Goal: Transaction & Acquisition: Purchase product/service

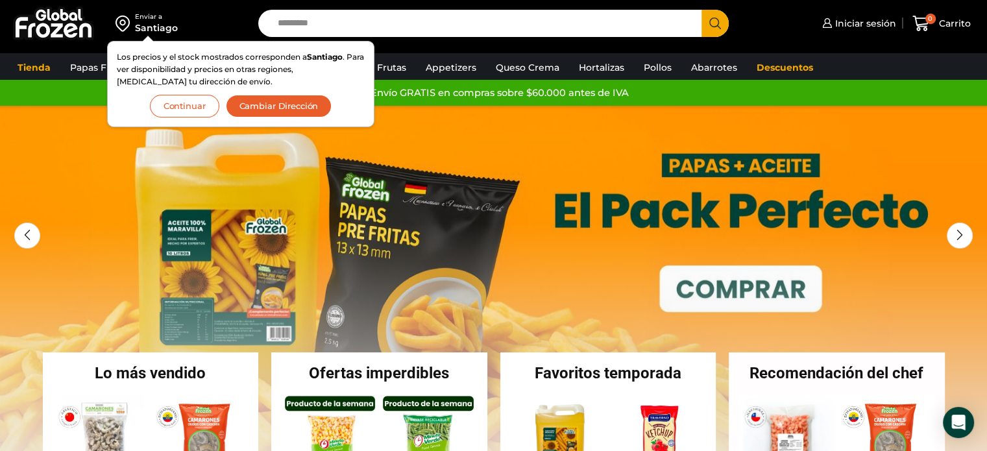
click at [371, 25] on input "Search input" at bounding box center [483, 23] width 424 height 27
type input "*********"
click at [702, 10] on button "Search" at bounding box center [715, 23] width 27 height 27
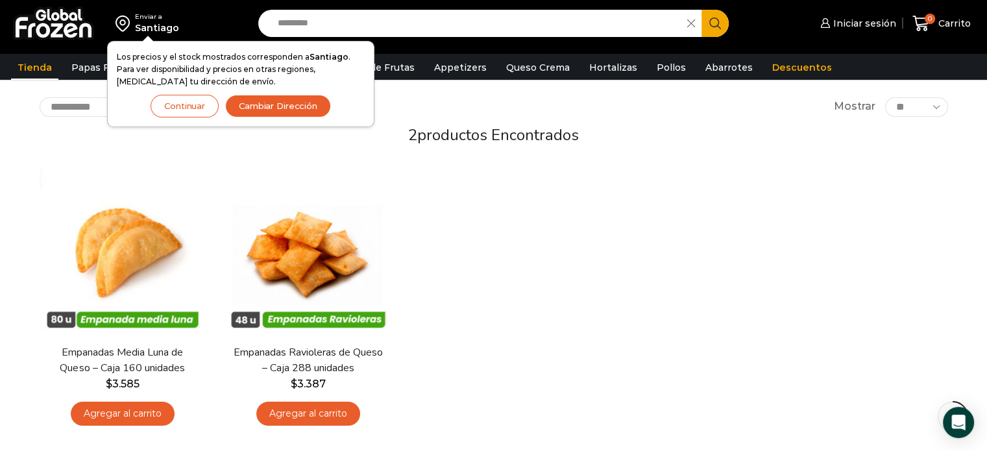
scroll to position [130, 0]
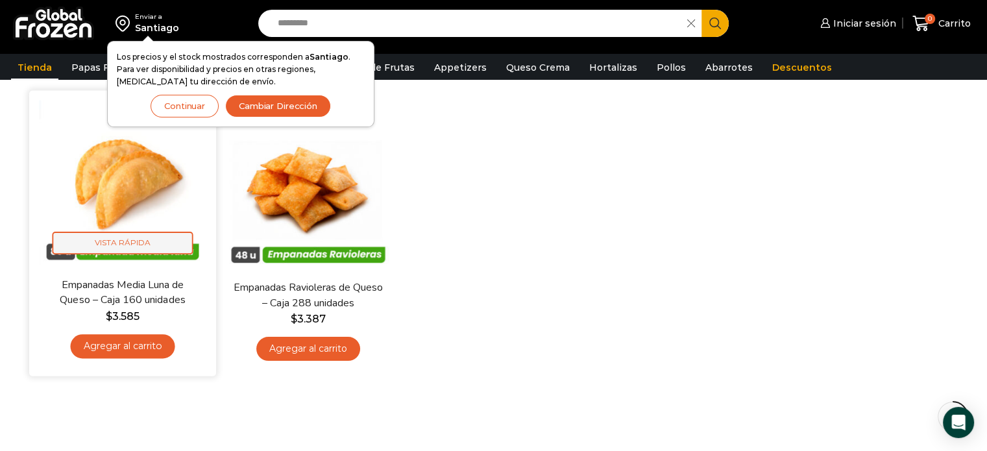
click at [125, 240] on span "Vista Rápida" at bounding box center [122, 243] width 141 height 23
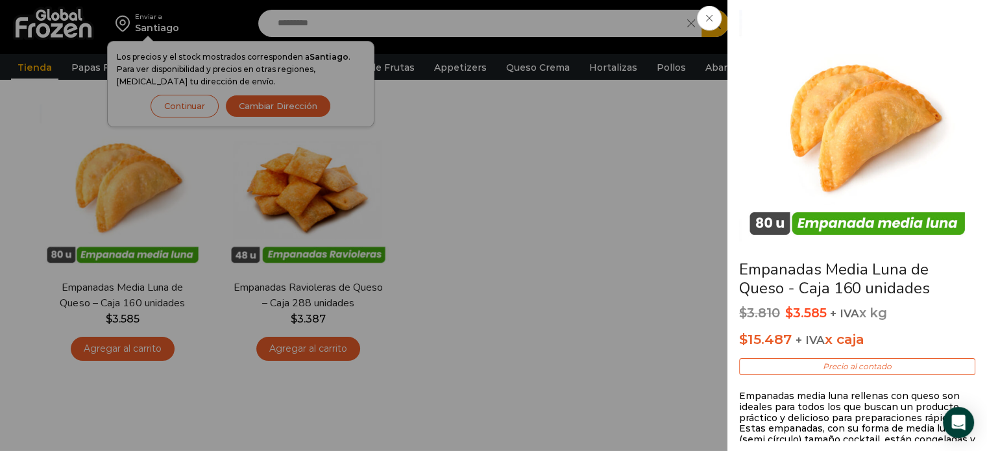
drag, startPoint x: 831, startPoint y: 147, endPoint x: 531, endPoint y: 127, distance: 300.5
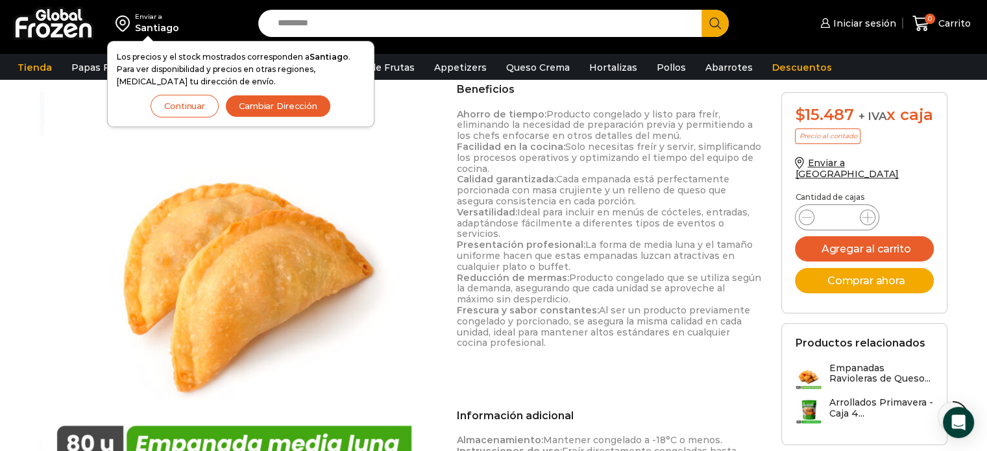
scroll to position [584, 0]
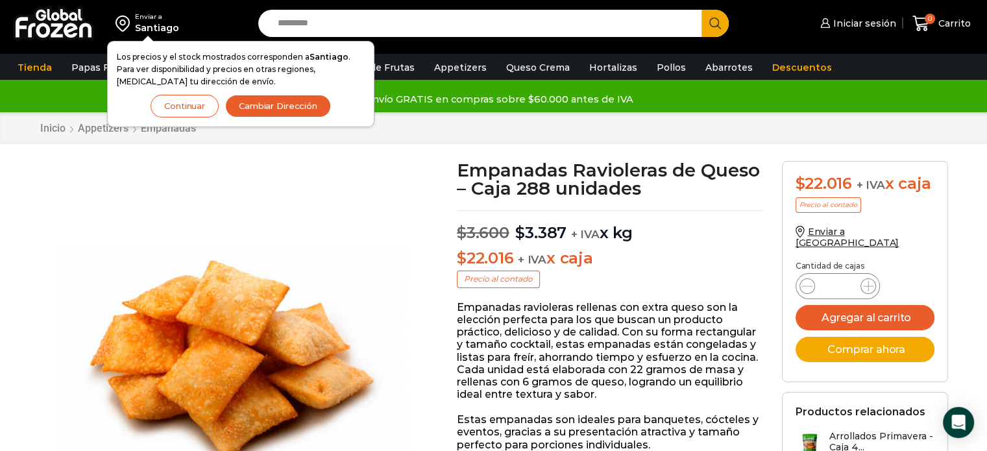
drag, startPoint x: 0, startPoint y: 0, endPoint x: 308, endPoint y: 297, distance: 427.8
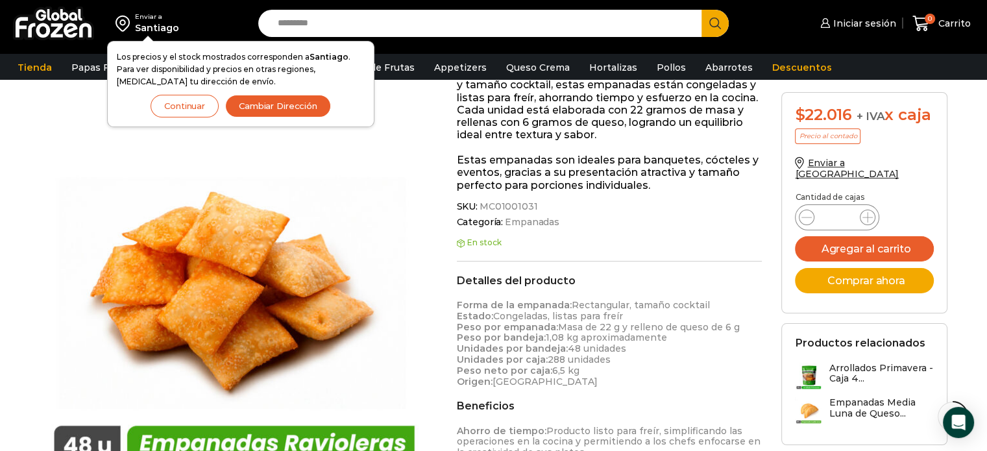
scroll to position [325, 0]
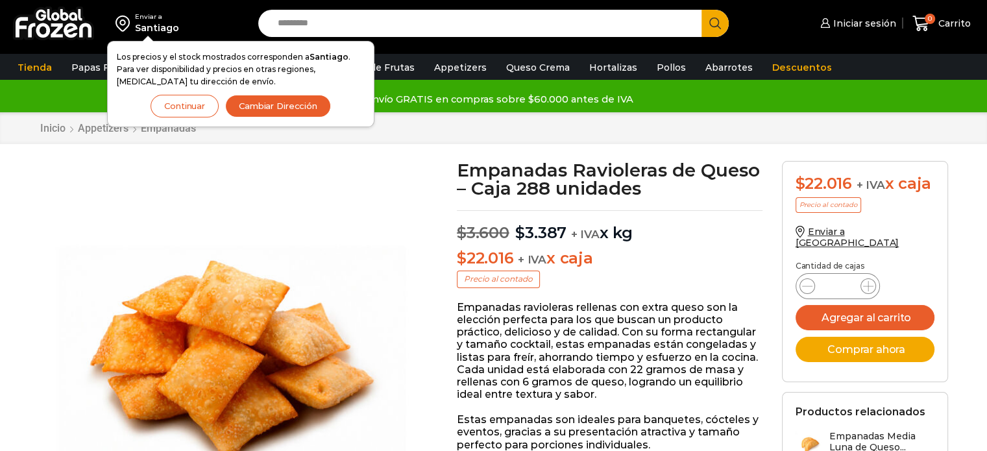
click at [337, 16] on input "Search input" at bounding box center [483, 23] width 424 height 27
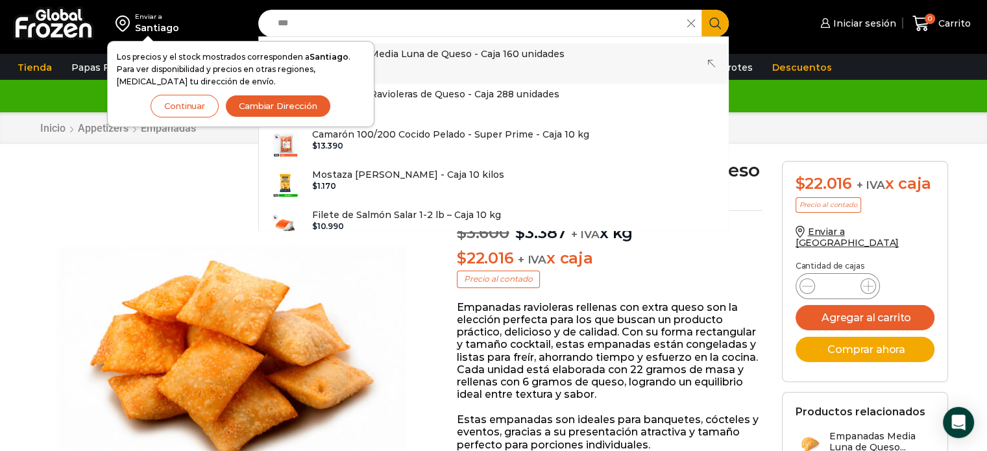
click at [452, 57] on p "Emp anadas Media Luna de Queso - Caja 160 unidades" at bounding box center [438, 54] width 252 height 14
type input "**********"
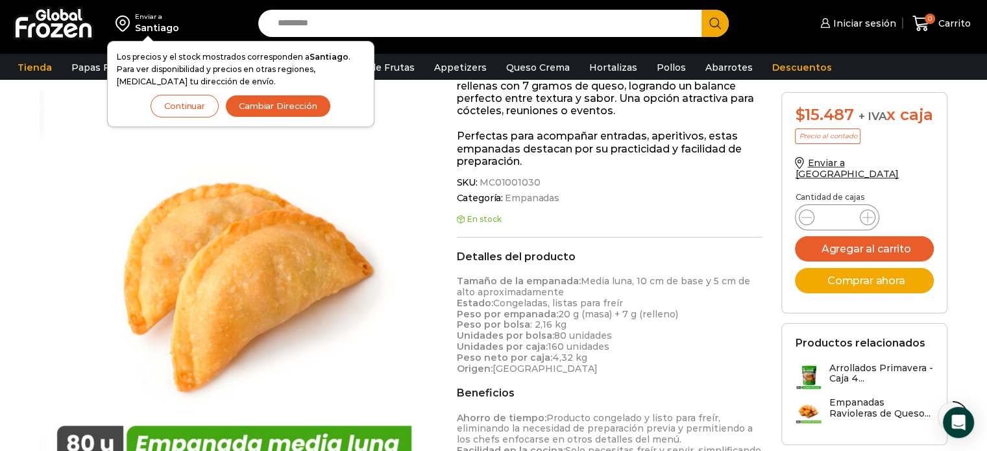
scroll to position [325, 0]
